Goal: Task Accomplishment & Management: Manage account settings

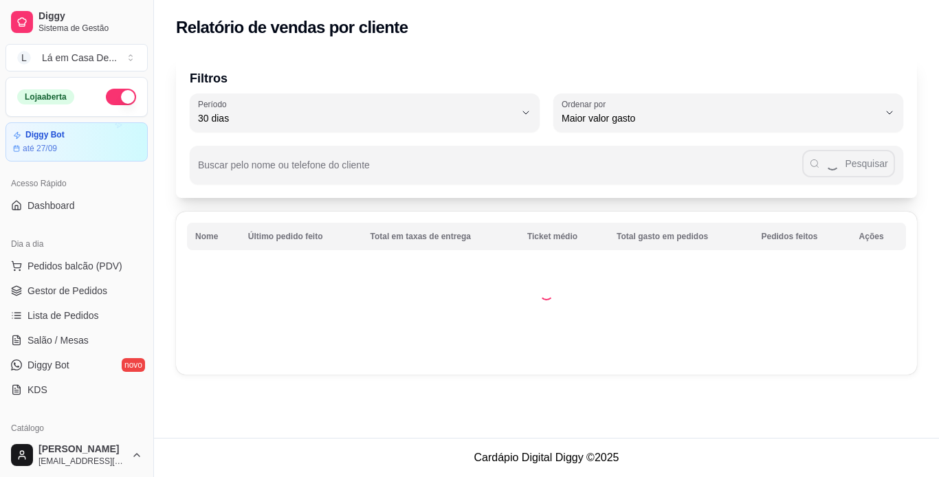
select select "30"
select select "HIGHEST_TOTAL_SPENT_WITH_ORDERS"
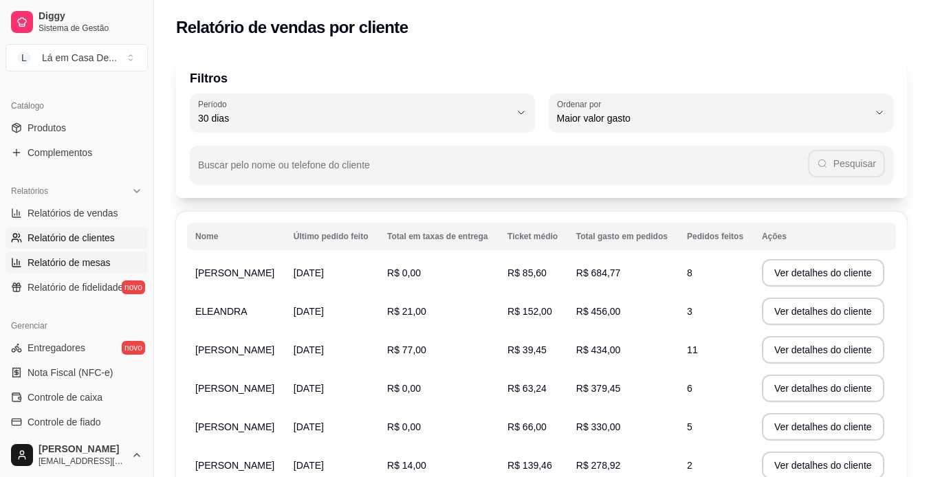
scroll to position [344, 0]
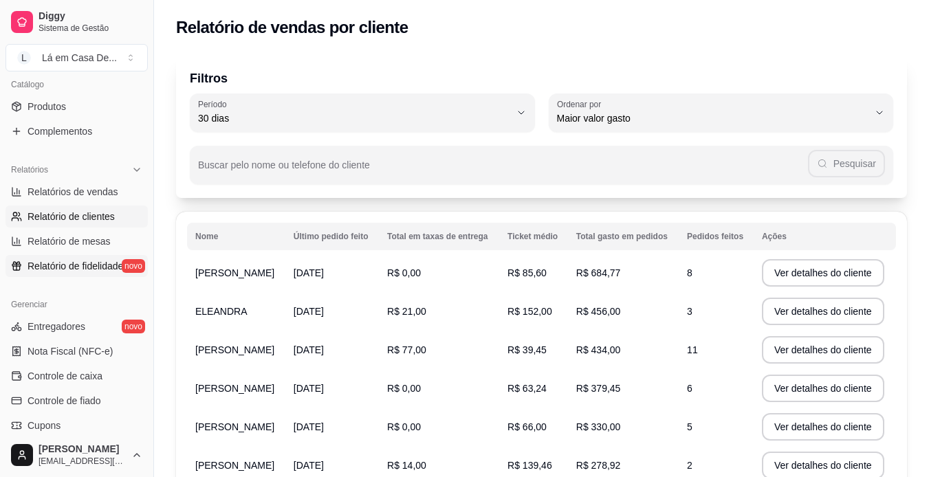
click at [47, 268] on span "Relatório de fidelidade" at bounding box center [76, 266] width 96 height 14
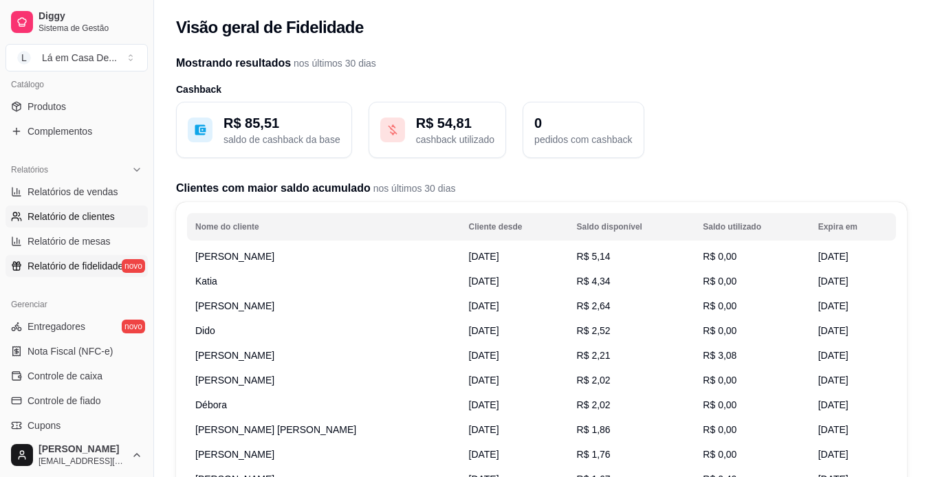
click at [54, 214] on span "Relatório de clientes" at bounding box center [71, 217] width 87 height 14
select select "30"
select select "HIGHEST_TOTAL_SPENT_WITH_ORDERS"
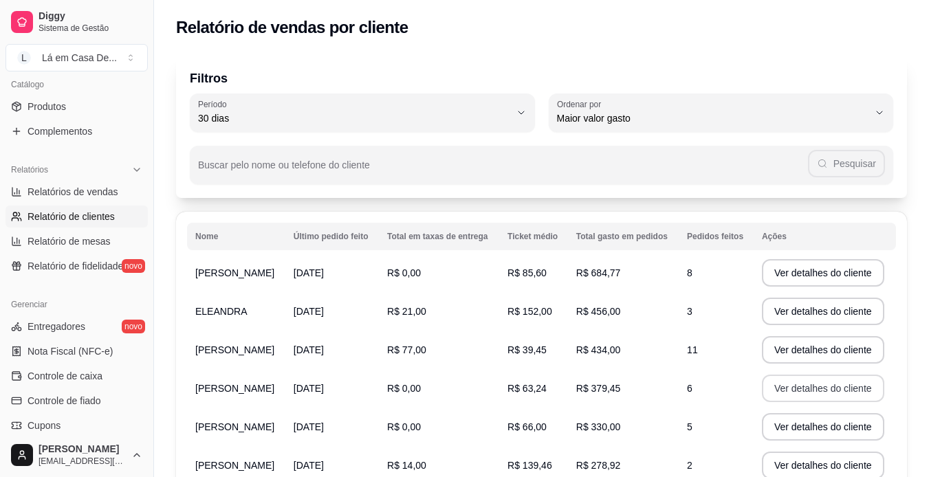
click at [845, 389] on button "Ver detalhes do cliente" at bounding box center [823, 389] width 122 height 28
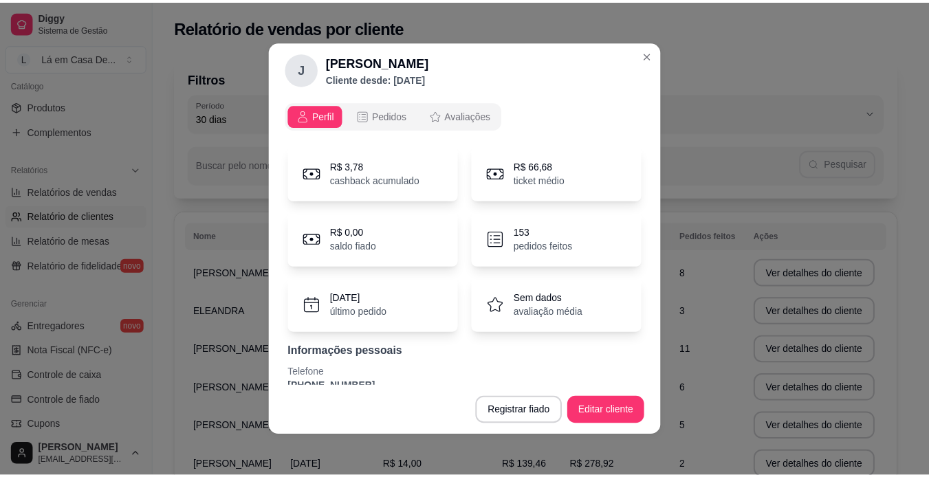
scroll to position [54, 0]
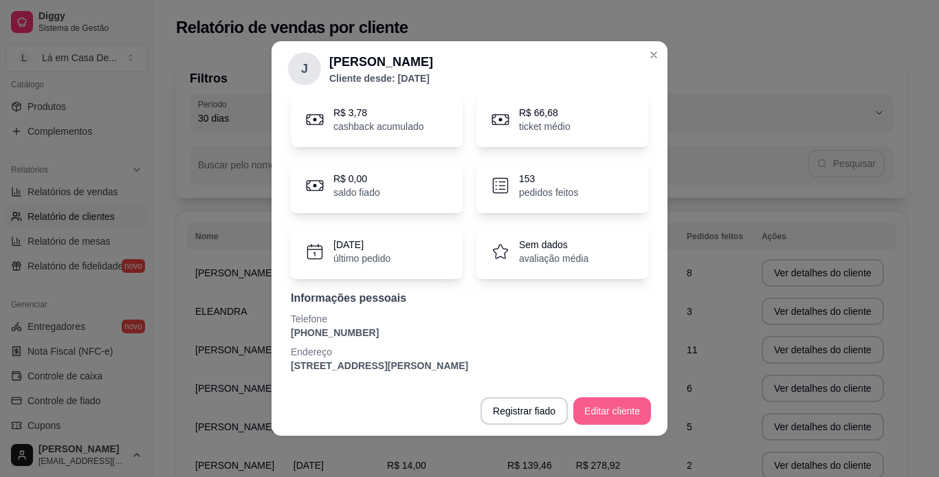
click at [587, 410] on button "Editar cliente" at bounding box center [613, 411] width 78 height 28
click at [602, 405] on button "Editar cliente" at bounding box center [613, 411] width 76 height 27
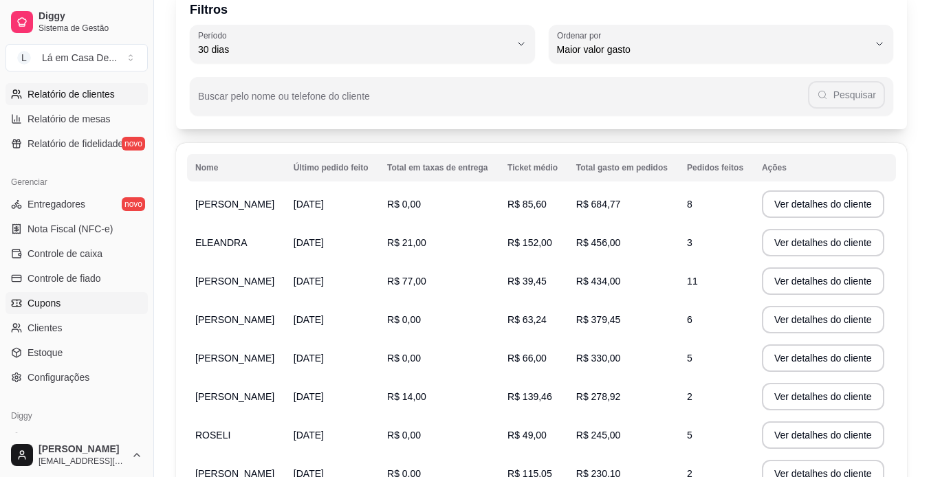
scroll to position [512, 0]
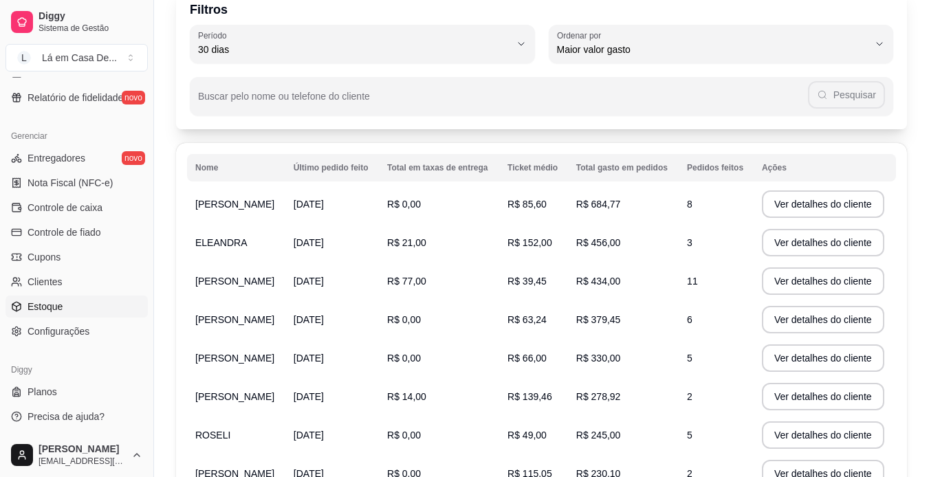
click at [56, 303] on span "Estoque" at bounding box center [45, 307] width 35 height 14
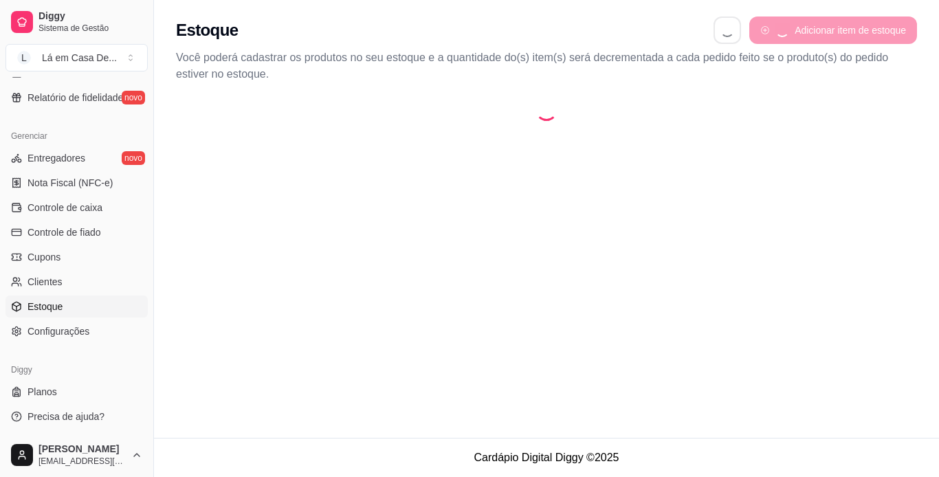
select select "QUANTITY_ORDER"
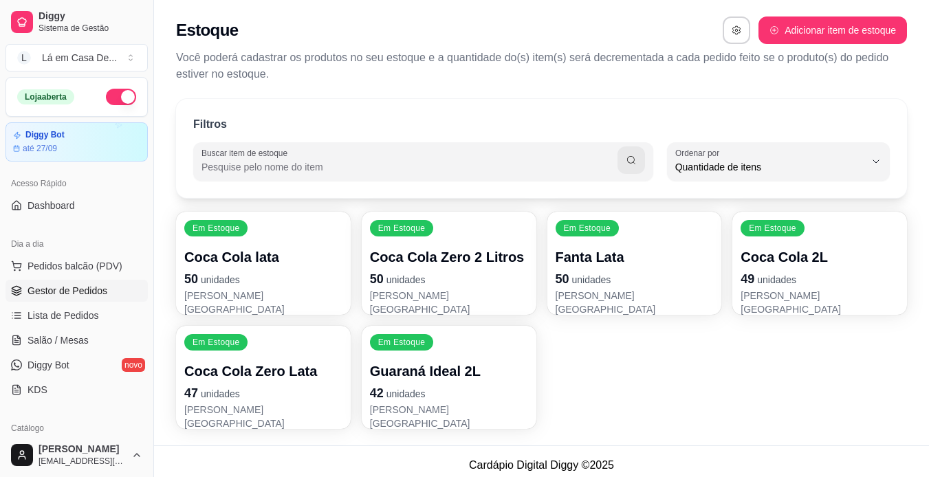
click at [77, 291] on span "Gestor de Pedidos" at bounding box center [68, 291] width 80 height 14
